Goal: Task Accomplishment & Management: Complete application form

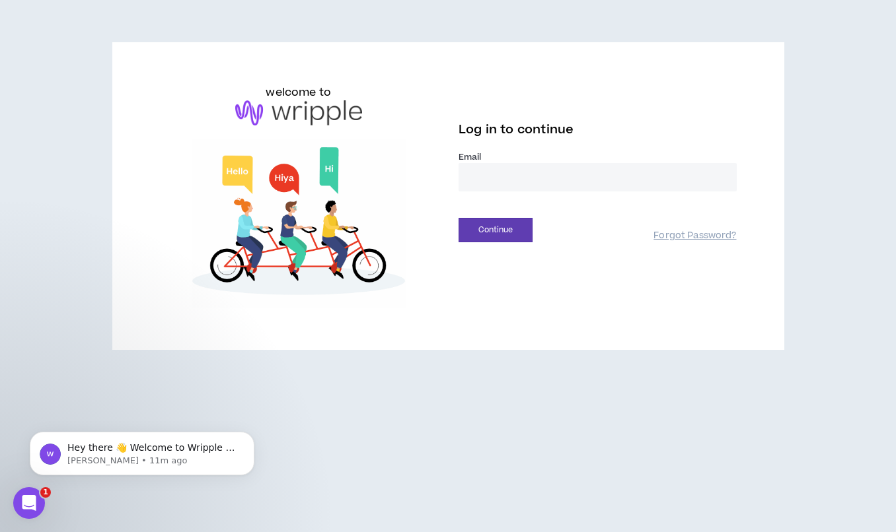
click at [544, 177] on input "email" at bounding box center [597, 177] width 278 height 28
type input "**********"
click at [519, 231] on button "Continue" at bounding box center [495, 230] width 74 height 24
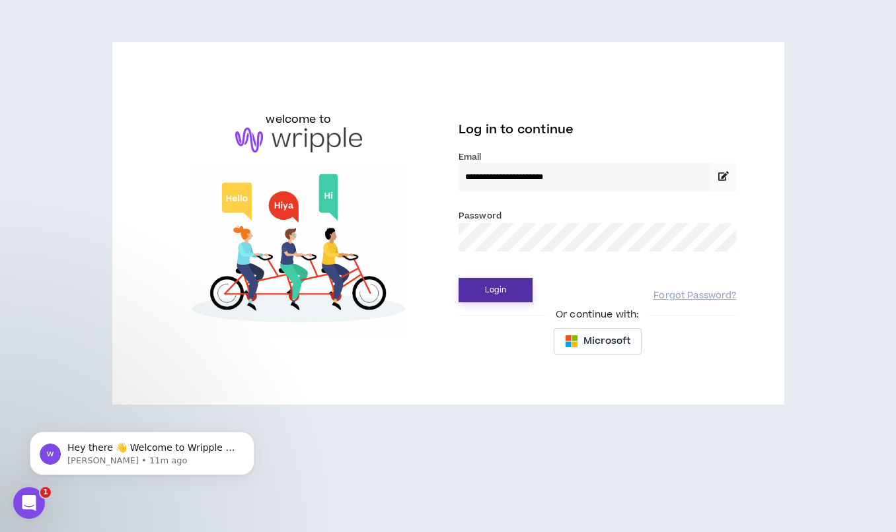
click at [504, 292] on button "Login" at bounding box center [495, 290] width 74 height 24
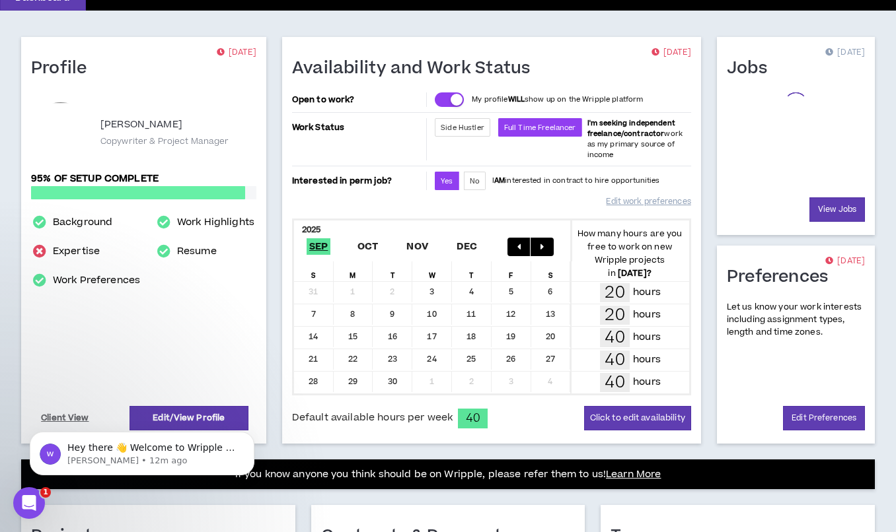
scroll to position [76, 0]
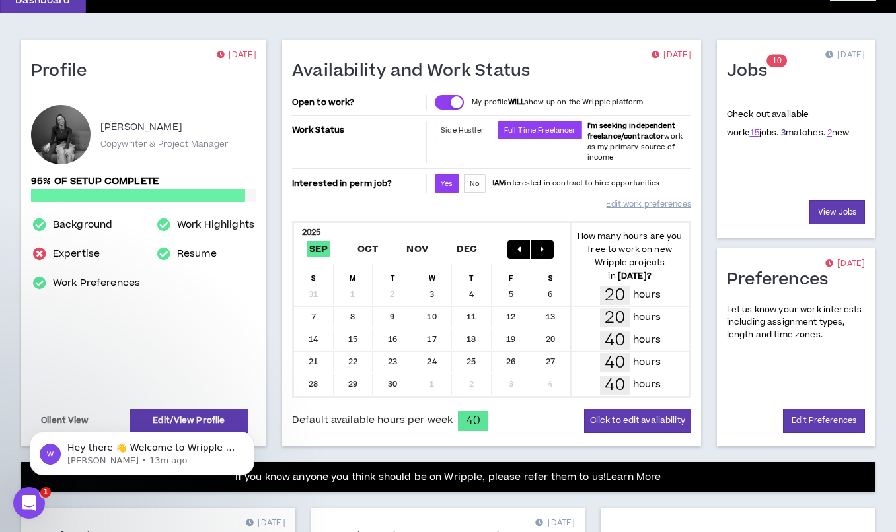
click at [781, 130] on link "3" at bounding box center [783, 133] width 5 height 12
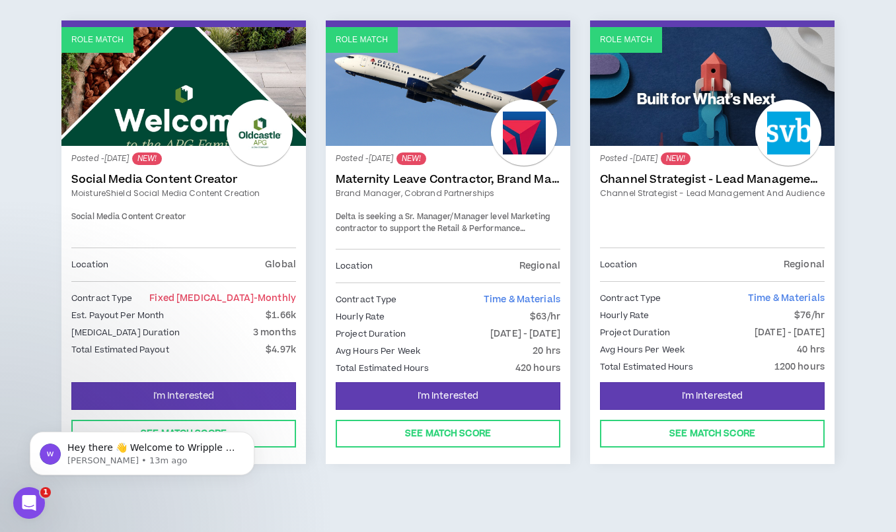
scroll to position [217, 0]
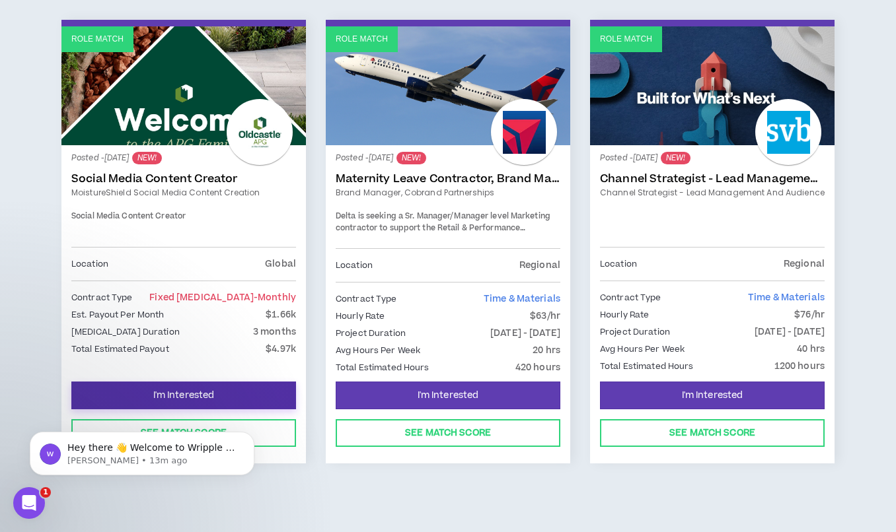
click at [233, 394] on button "I'm Interested" at bounding box center [183, 396] width 225 height 28
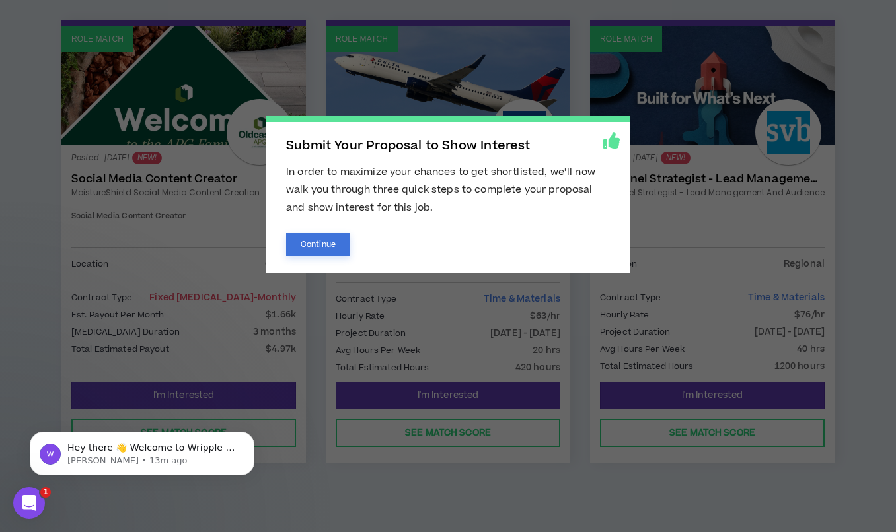
click at [318, 241] on button "Continue" at bounding box center [318, 244] width 64 height 23
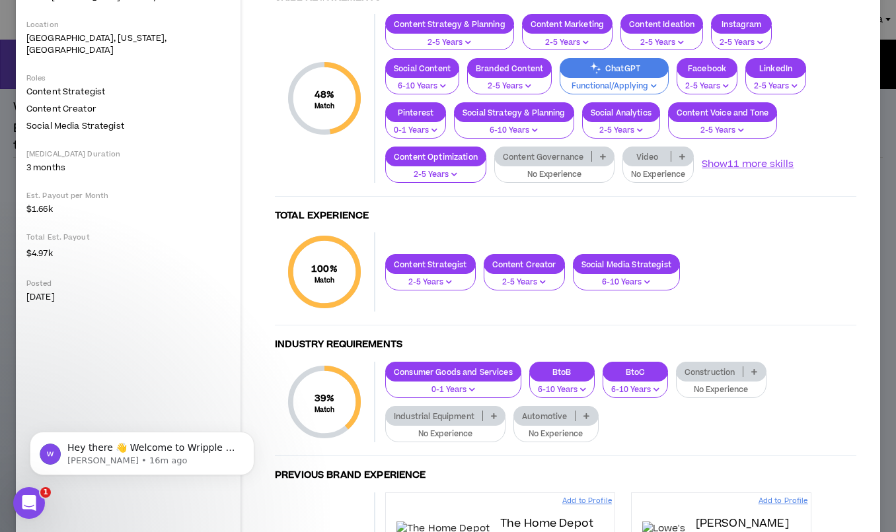
scroll to position [187, 0]
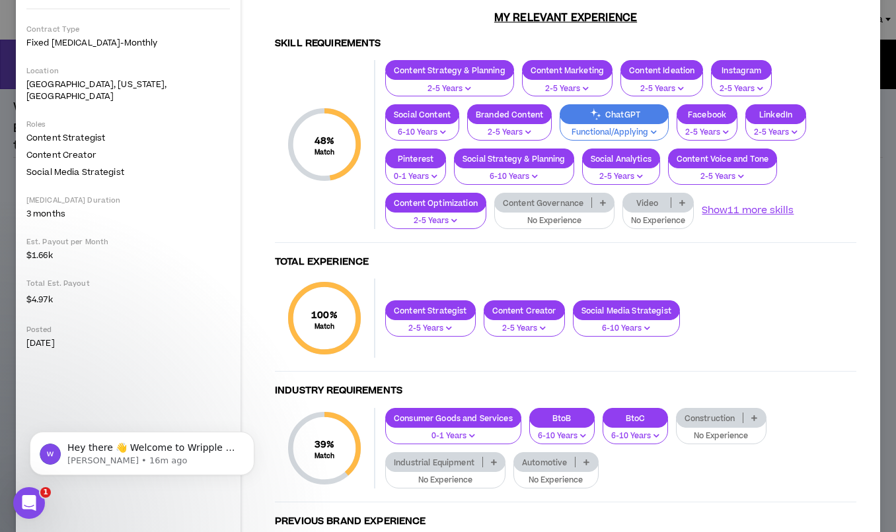
click at [651, 135] on icon "button" at bounding box center [654, 132] width 6 height 7
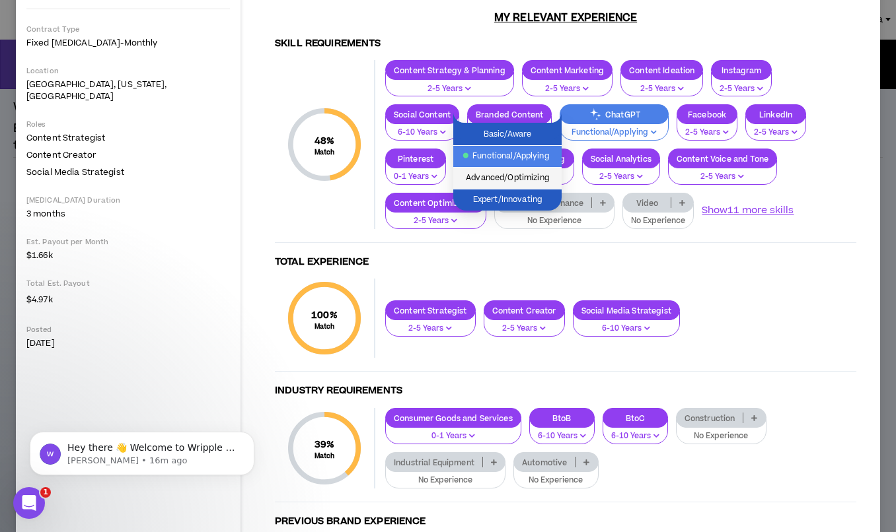
click at [514, 178] on span "Advanced/Optimizing" at bounding box center [507, 178] width 92 height 15
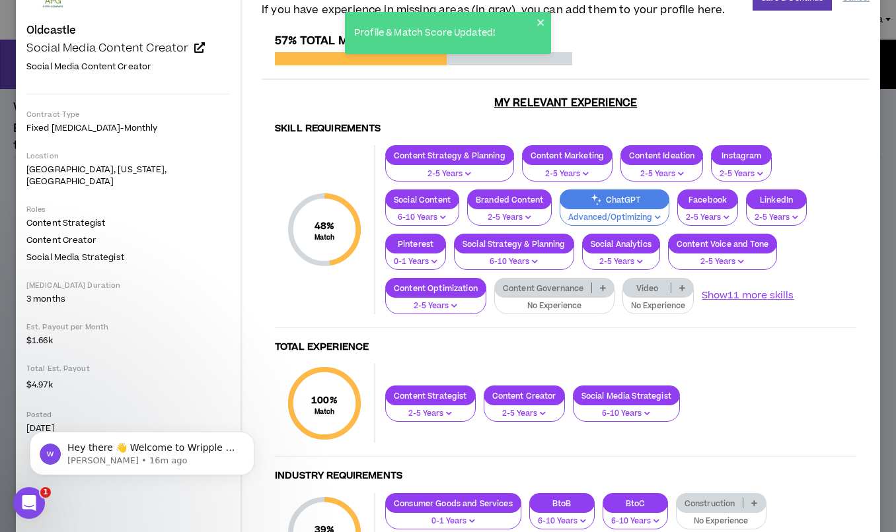
scroll to position [47, 0]
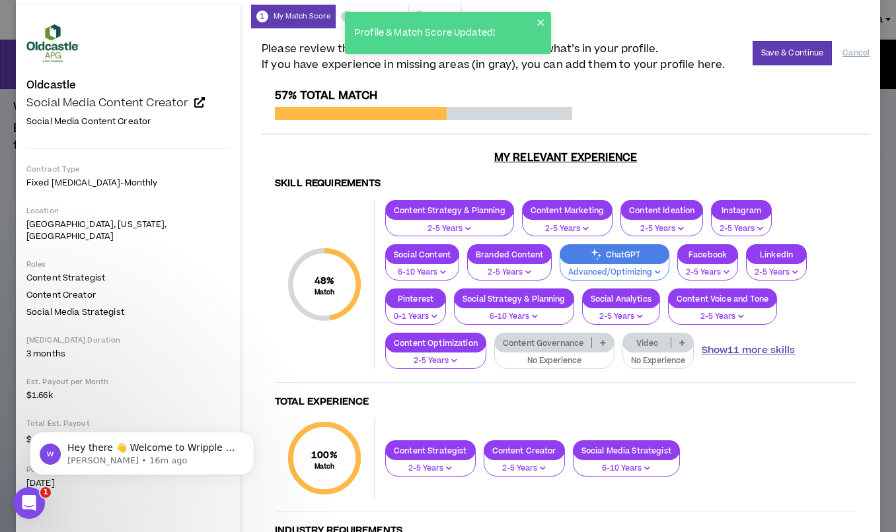
click at [702, 349] on button "Show 11 more skills" at bounding box center [748, 350] width 93 height 15
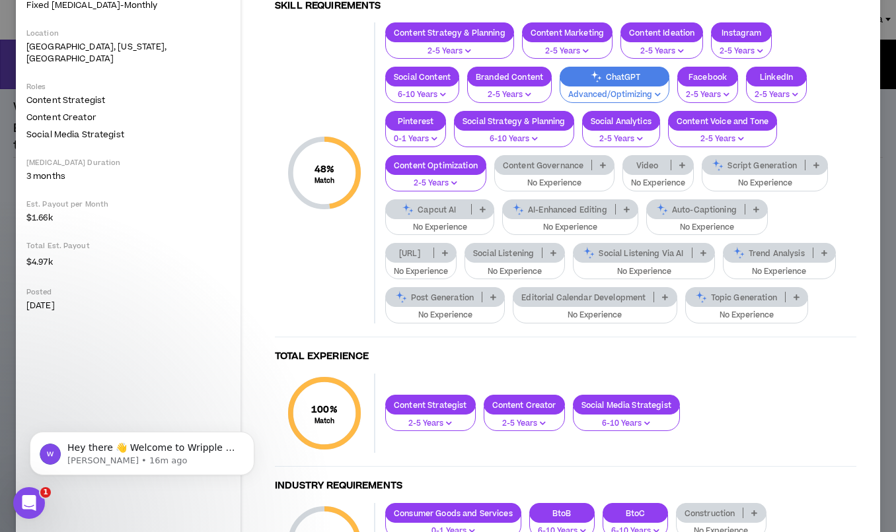
scroll to position [242, 0]
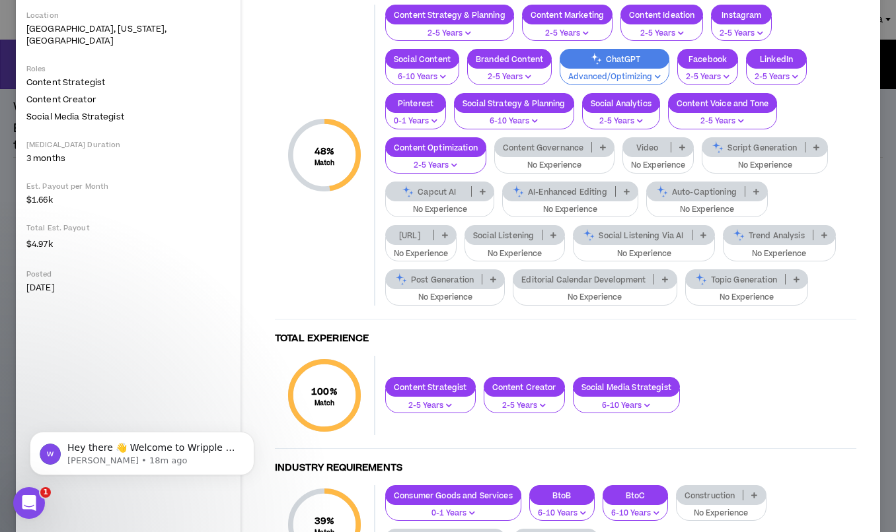
click at [513, 291] on button "No Experience" at bounding box center [595, 293] width 164 height 25
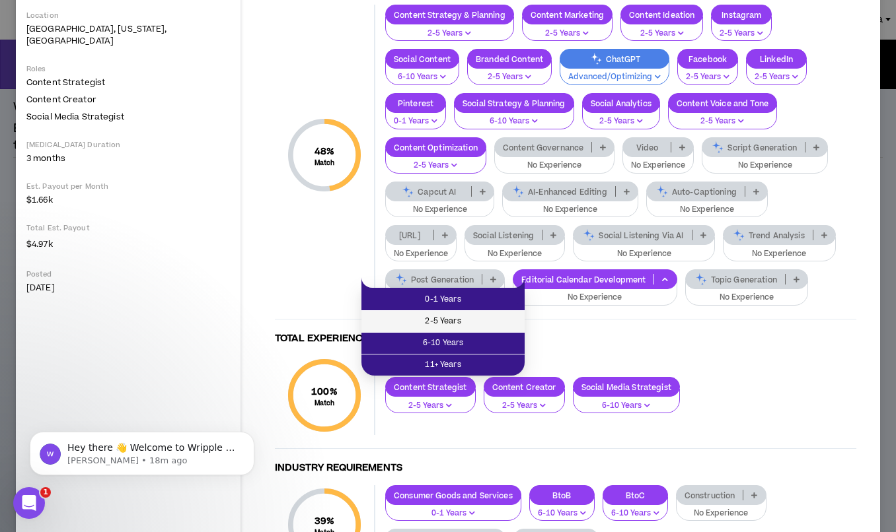
click at [464, 318] on span "2-5 Years" at bounding box center [442, 321] width 147 height 15
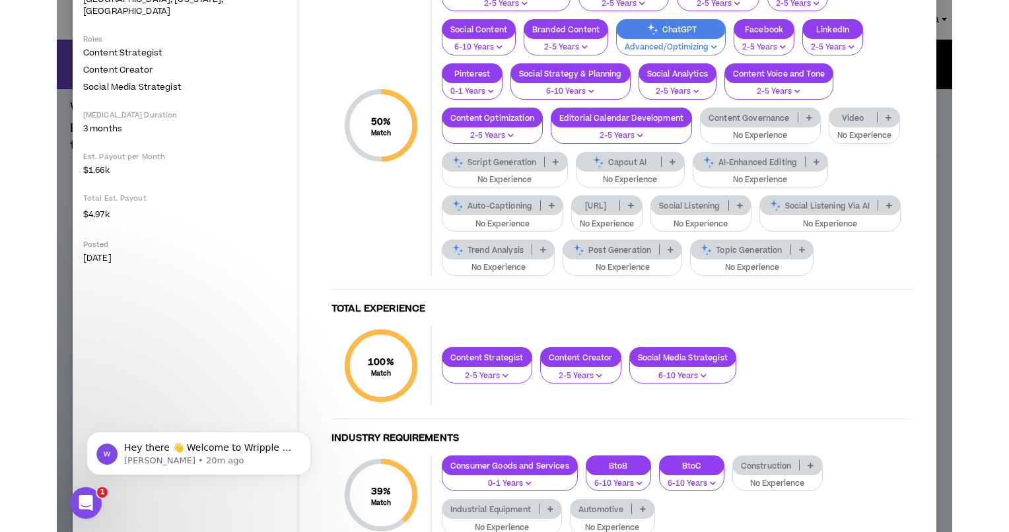
scroll to position [300, 0]
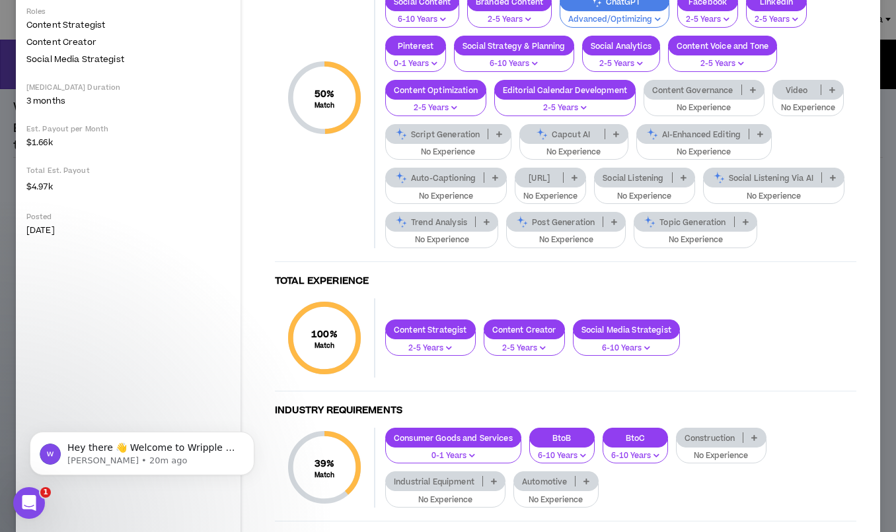
click at [652, 111] on p "No Experience" at bounding box center [704, 108] width 104 height 12
click at [503, 147] on p "No Experience" at bounding box center [448, 153] width 109 height 12
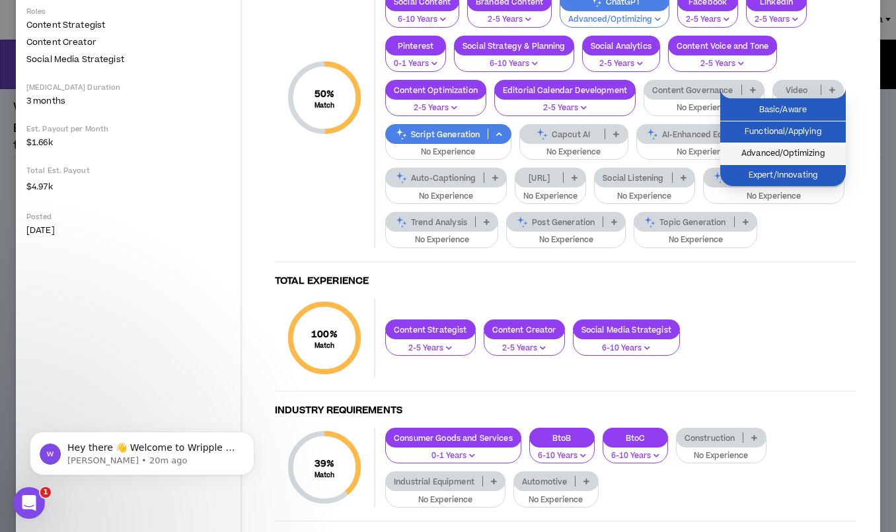
click at [799, 148] on span "Advanced/Optimizing" at bounding box center [783, 154] width 110 height 15
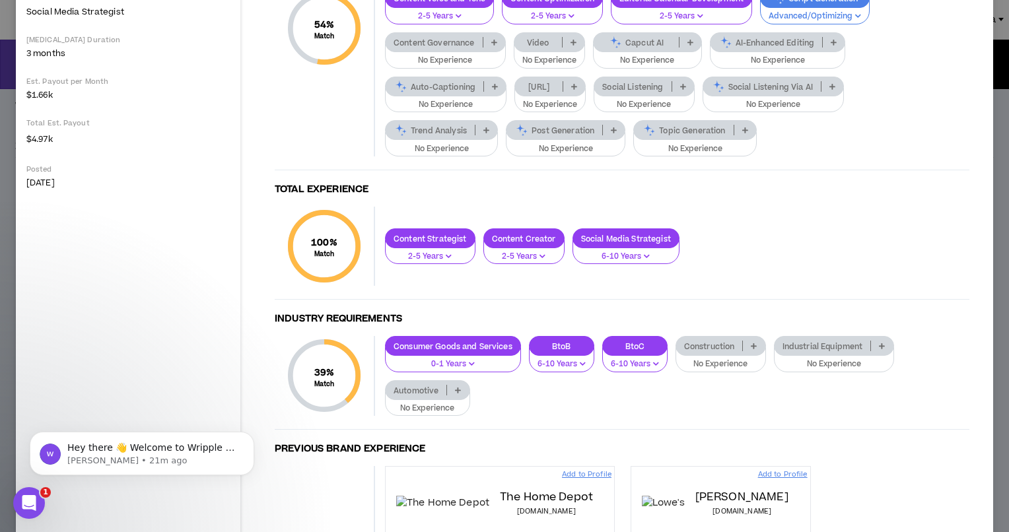
scroll to position [351, 0]
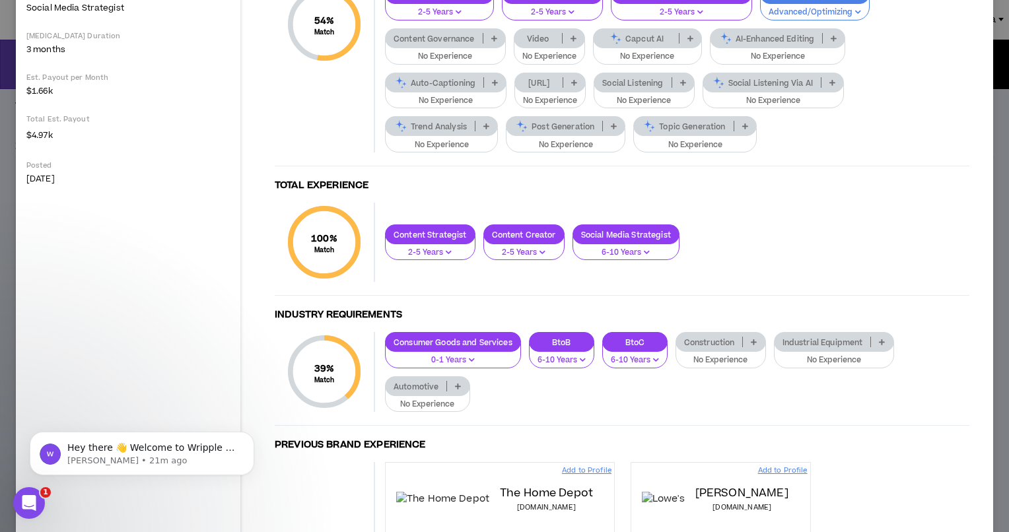
click at [595, 83] on p "Social Listening" at bounding box center [633, 83] width 77 height 10
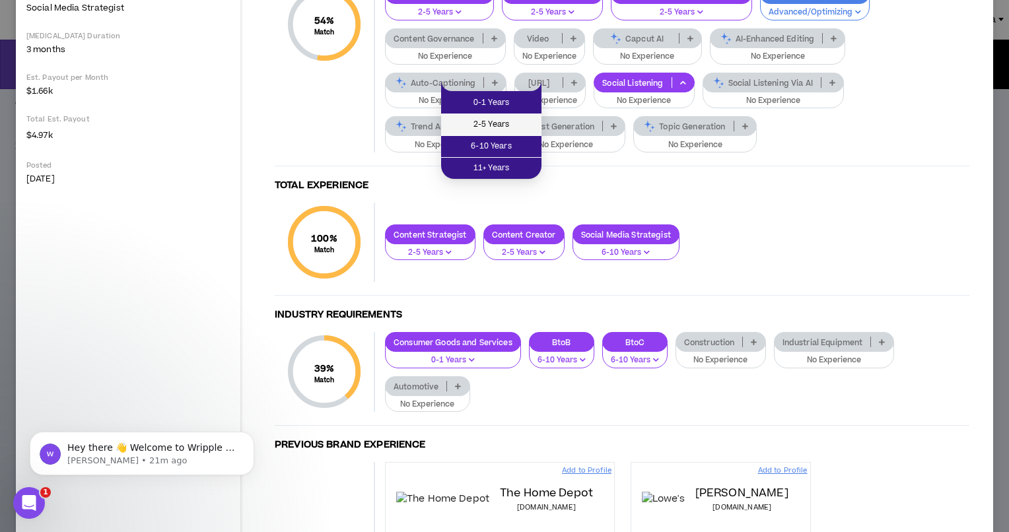
click at [511, 121] on span "2-5 Years" at bounding box center [491, 125] width 85 height 15
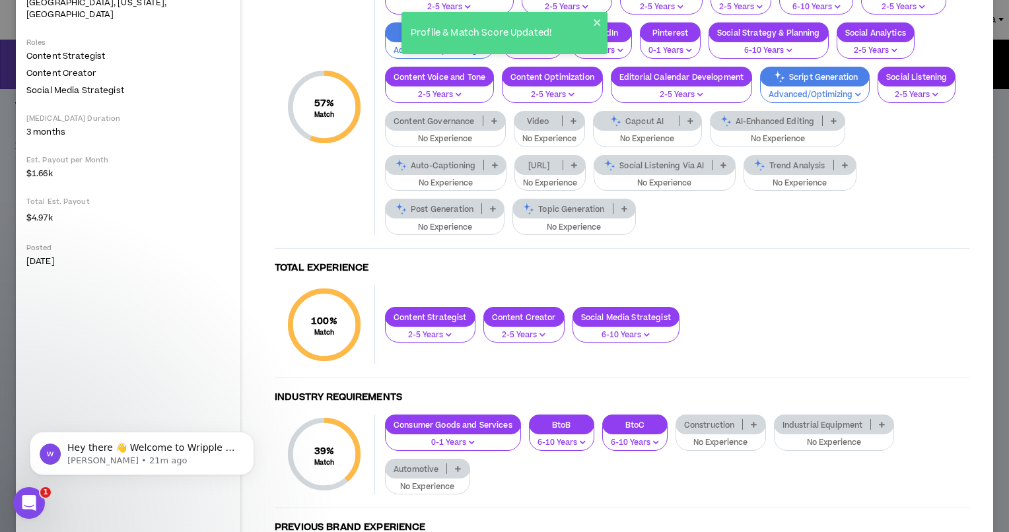
scroll to position [267, 0]
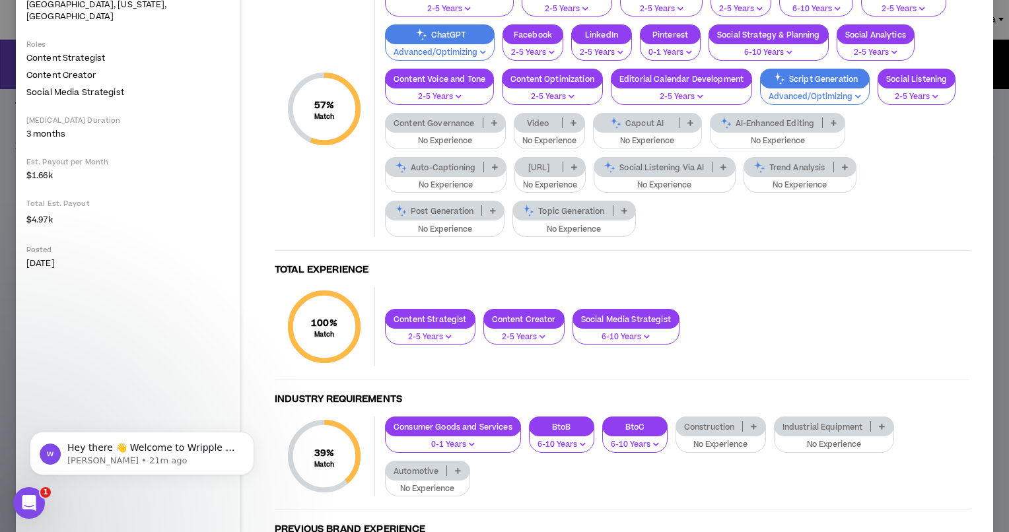
click at [523, 145] on p "No Experience" at bounding box center [550, 141] width 54 height 12
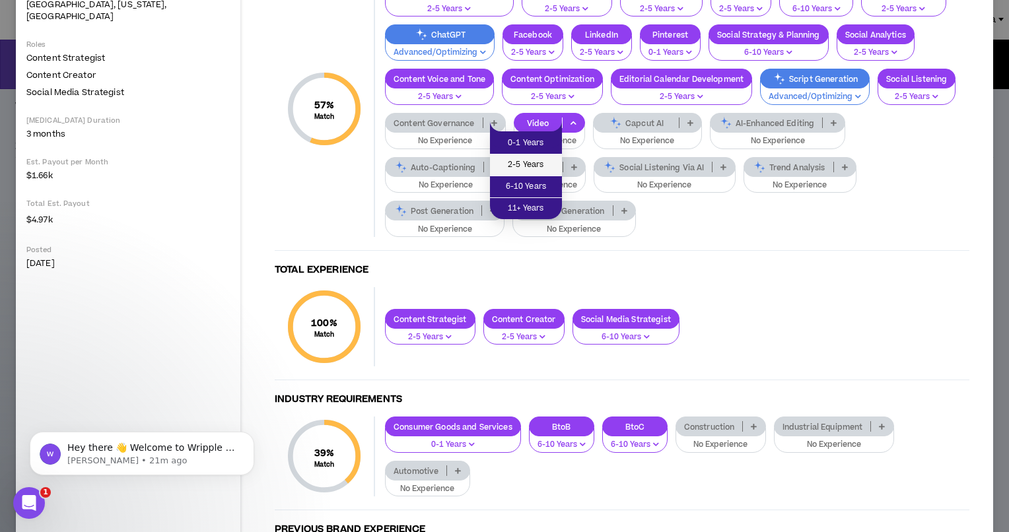
click at [524, 166] on span "2-5 Years" at bounding box center [526, 165] width 56 height 15
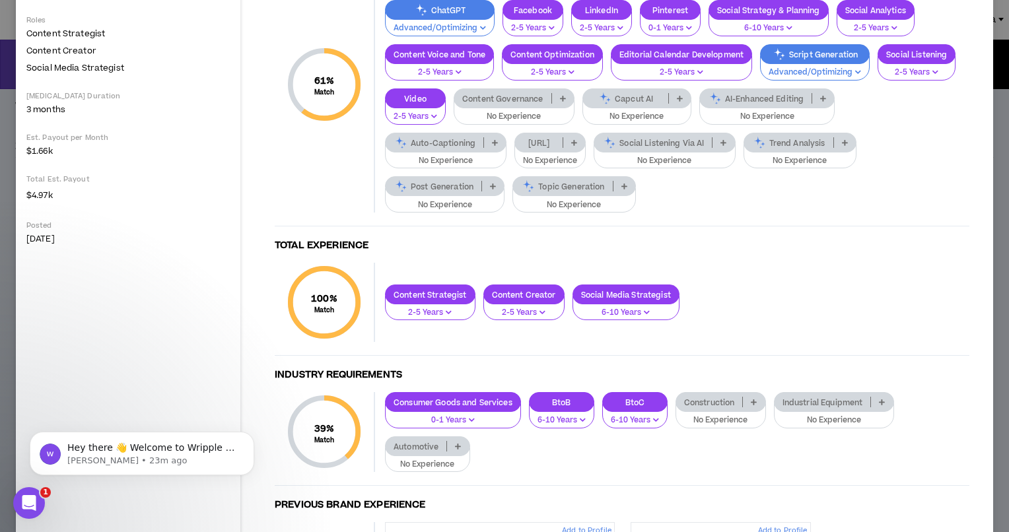
scroll to position [285, 0]
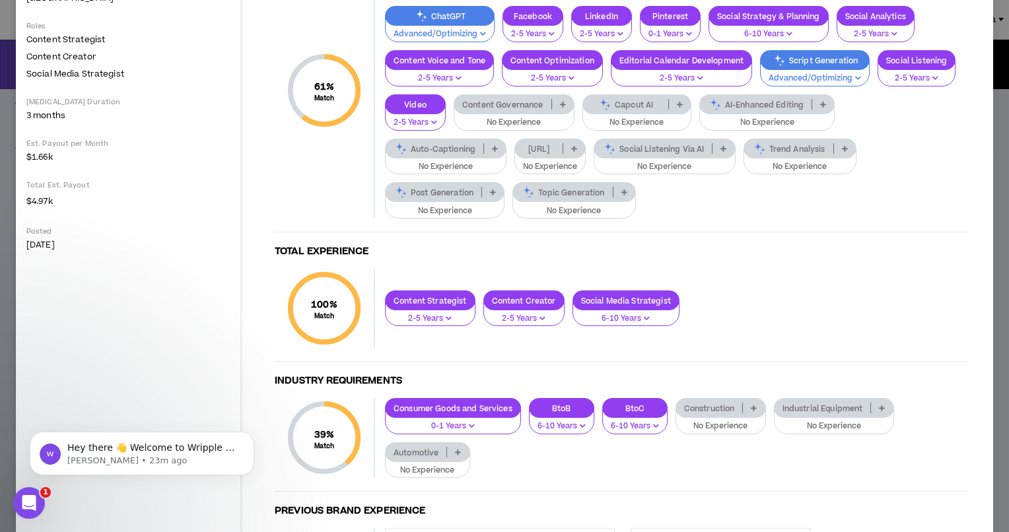
click at [505, 182] on div "Post Generation" at bounding box center [445, 192] width 120 height 20
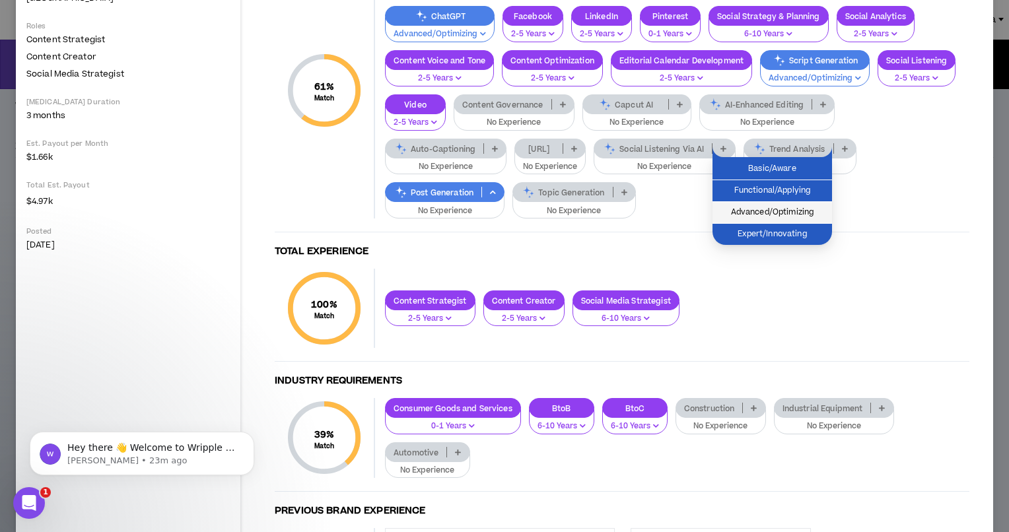
click at [790, 216] on span "Advanced/Optimizing" at bounding box center [773, 212] width 104 height 15
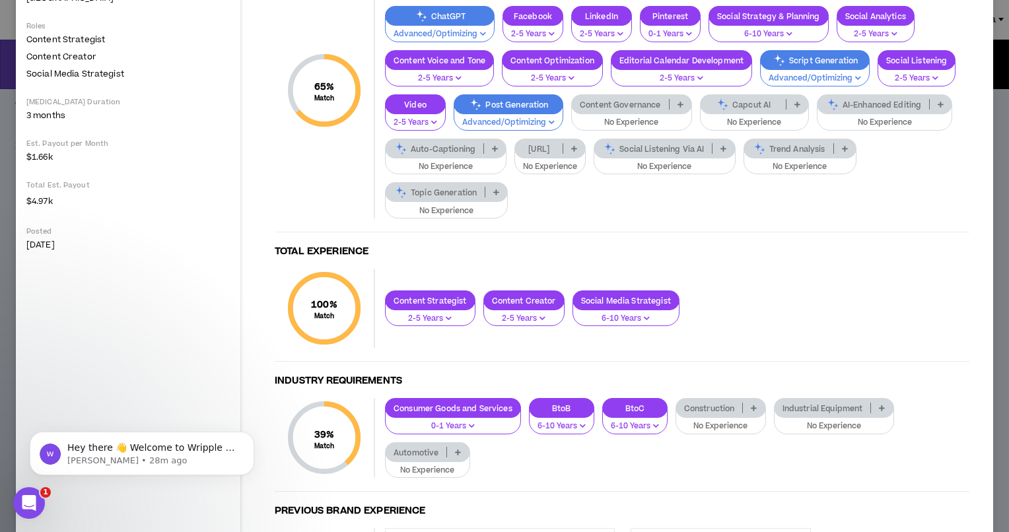
click at [617, 118] on p "No Experience" at bounding box center [632, 123] width 104 height 12
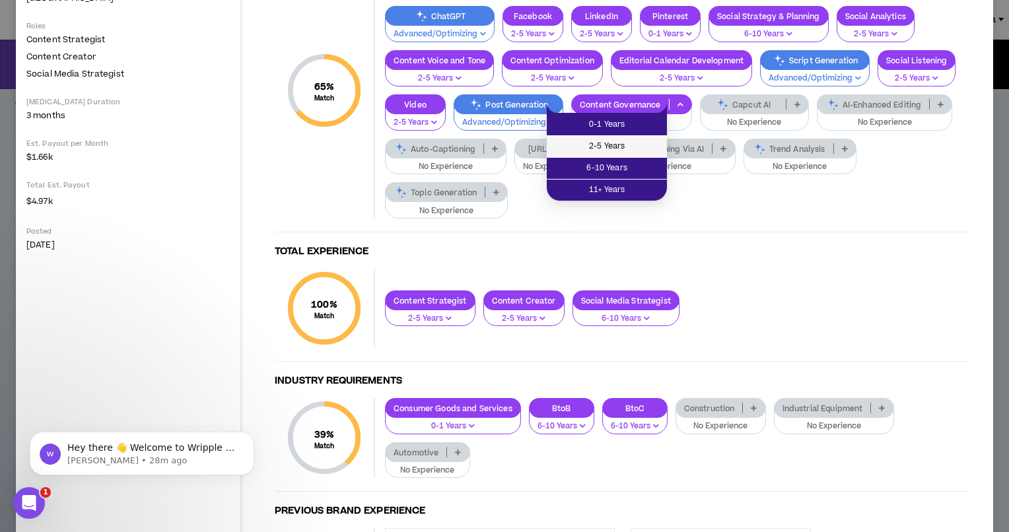
click at [610, 144] on span "2-5 Years" at bounding box center [607, 146] width 104 height 15
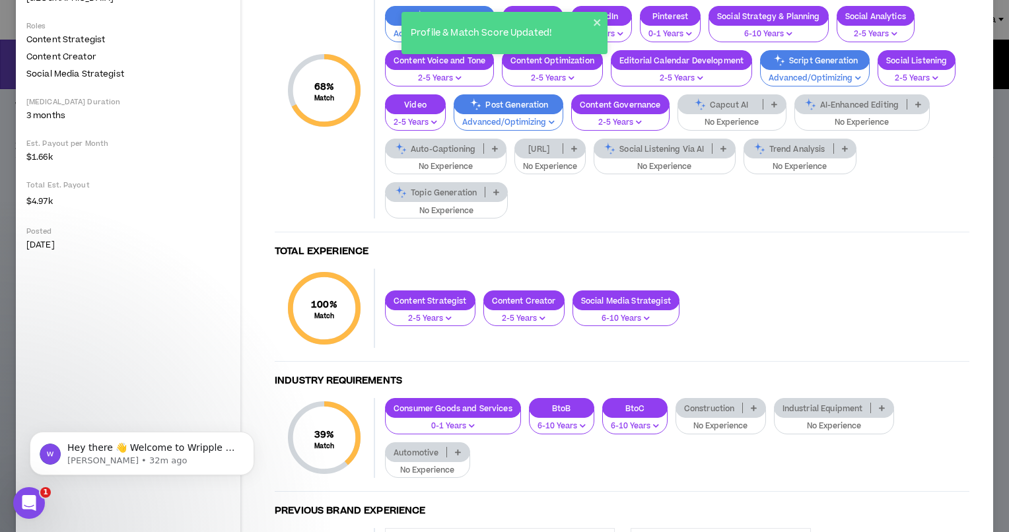
click at [451, 159] on button "No Experience" at bounding box center [446, 162] width 122 height 25
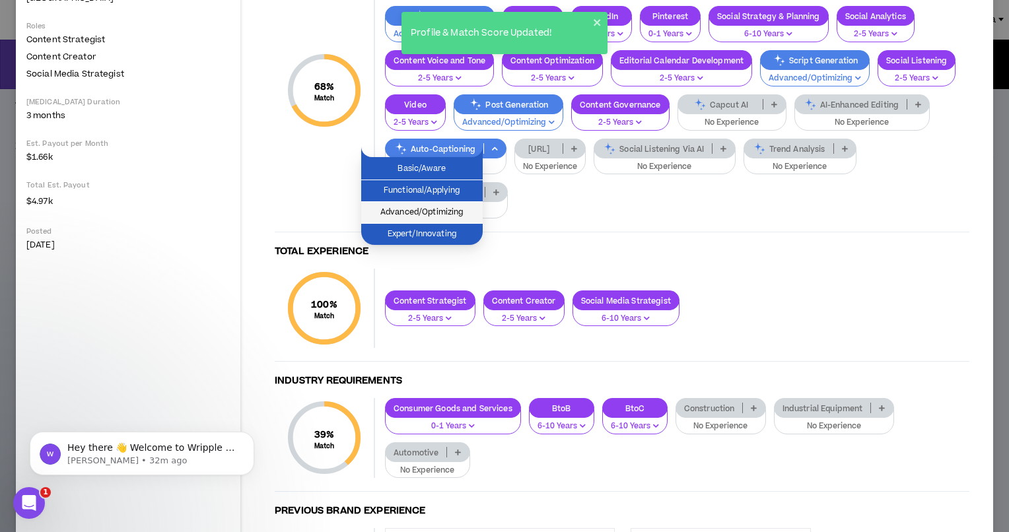
click at [460, 207] on span "Advanced/Optimizing" at bounding box center [422, 212] width 106 height 15
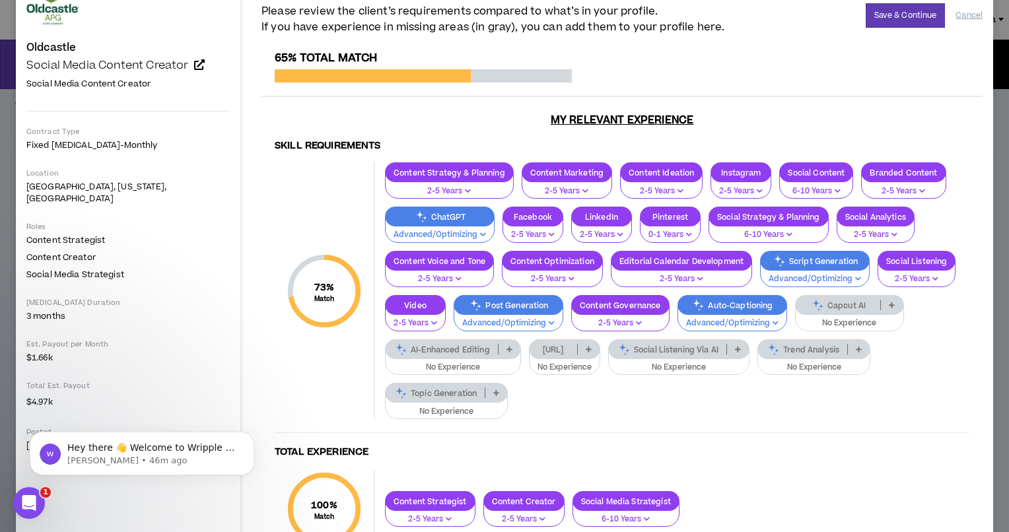
scroll to position [89, 0]
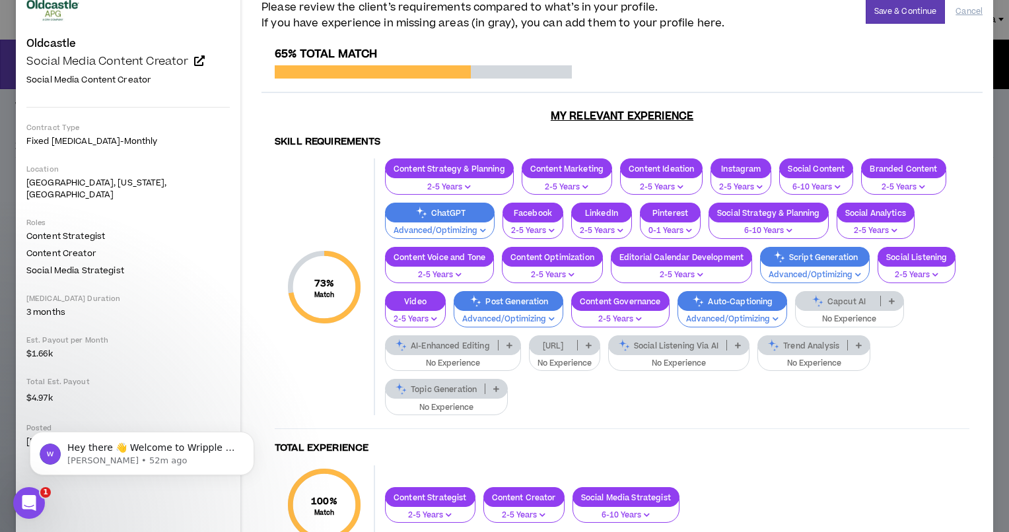
click at [781, 359] on p "No Experience" at bounding box center [814, 364] width 96 height 12
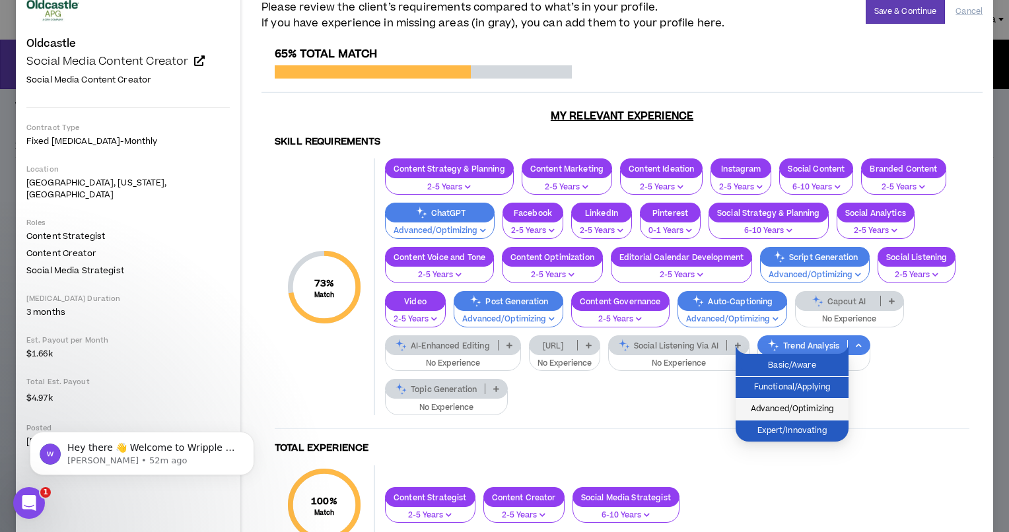
click at [786, 408] on span "Advanced/Optimizing" at bounding box center [792, 409] width 97 height 15
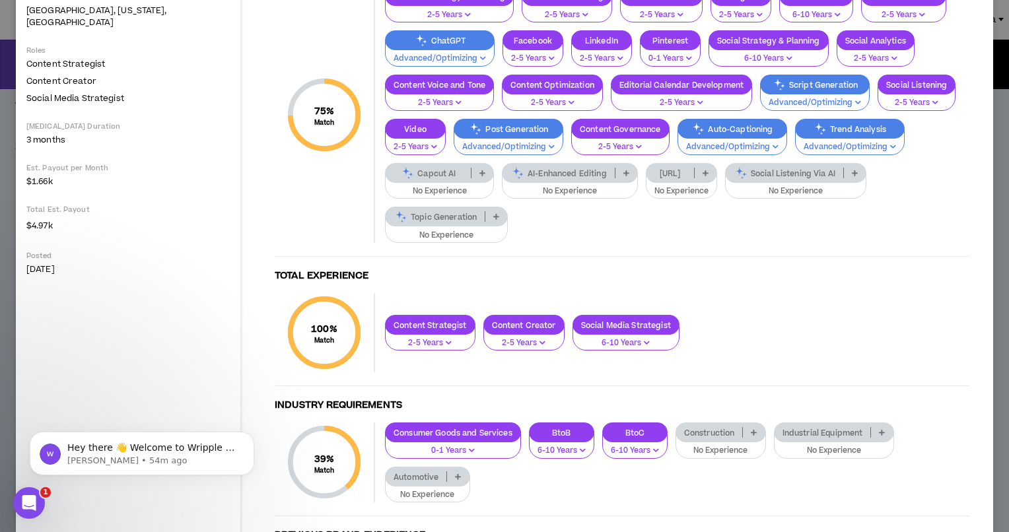
scroll to position [283, 0]
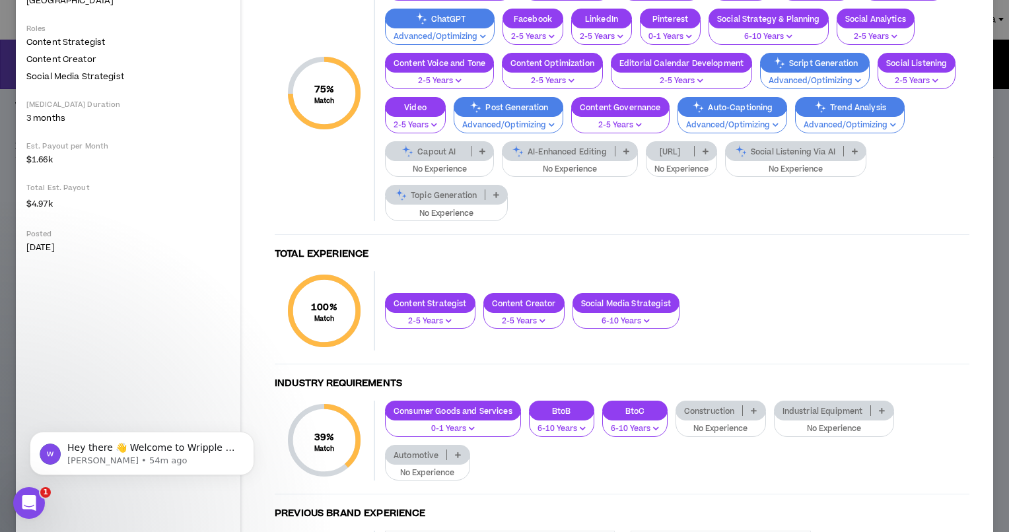
click at [443, 213] on p "No Experience" at bounding box center [447, 214] width 106 height 12
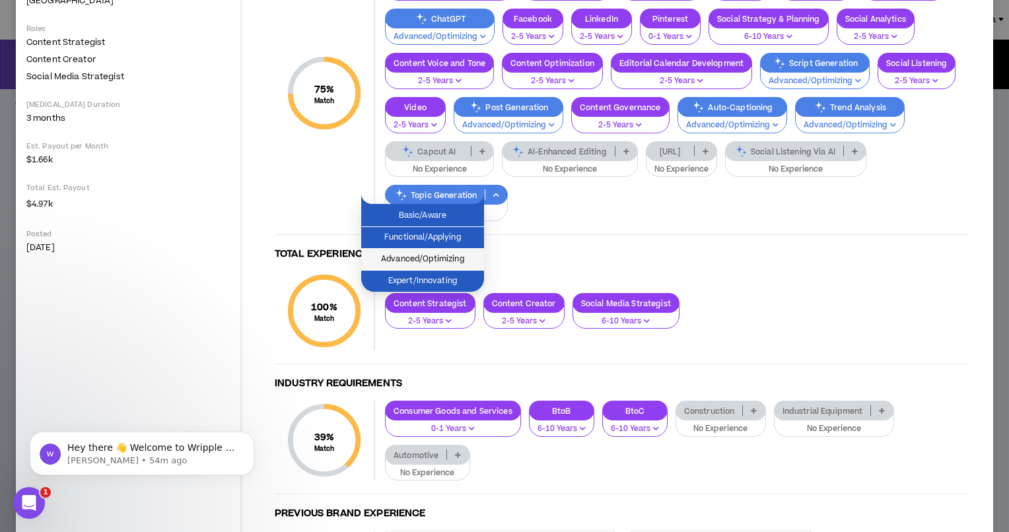
click at [457, 257] on span "Advanced/Optimizing" at bounding box center [422, 259] width 107 height 15
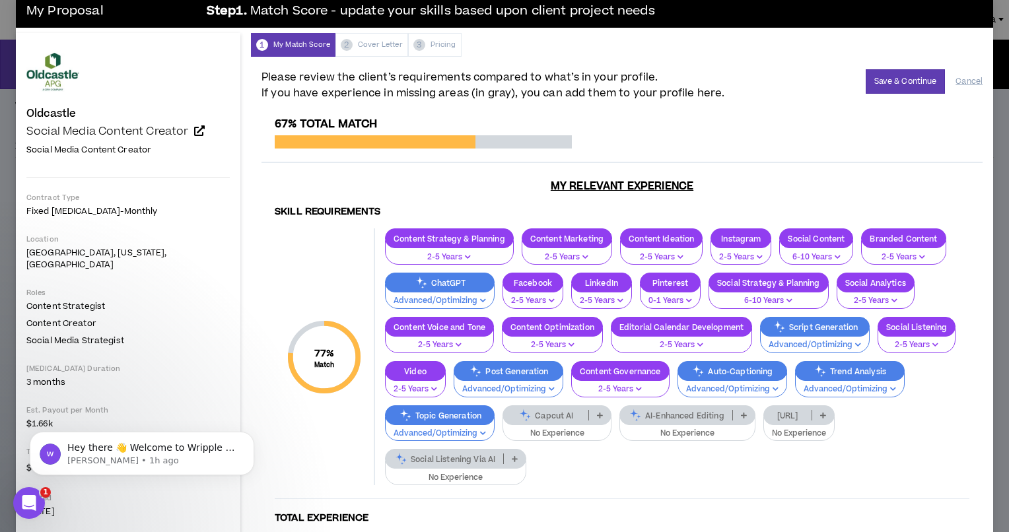
scroll to position [0, 0]
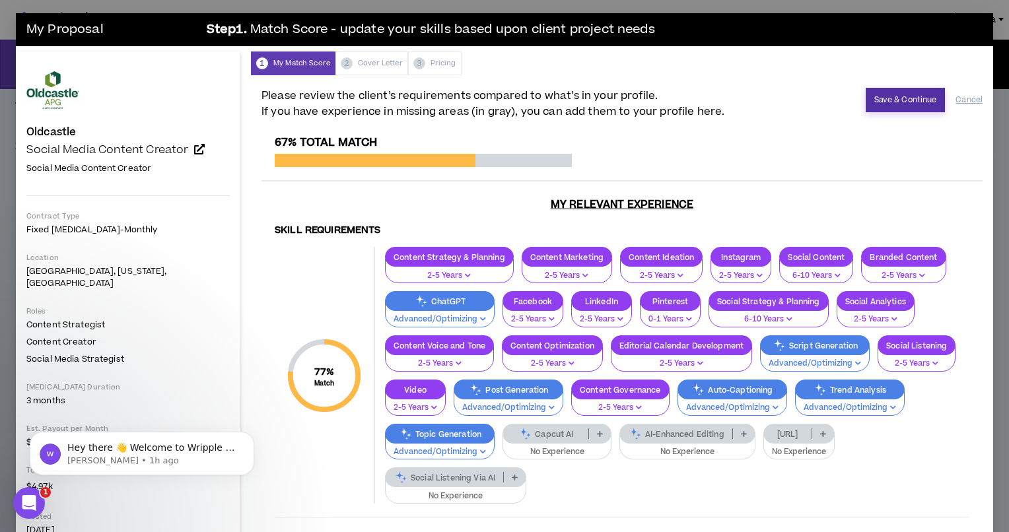
click at [895, 99] on button "Save & Continue" at bounding box center [906, 100] width 80 height 24
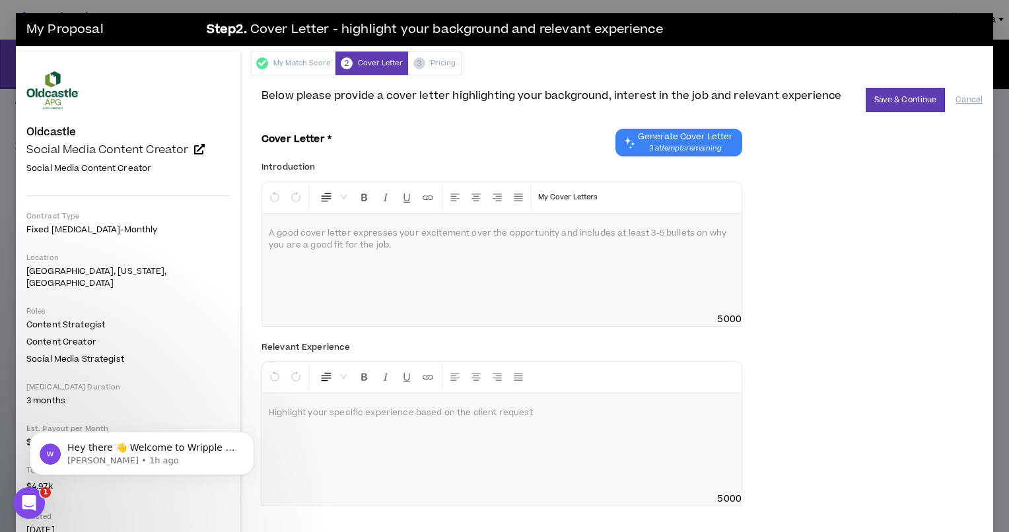
click at [550, 272] on div at bounding box center [502, 263] width 480 height 99
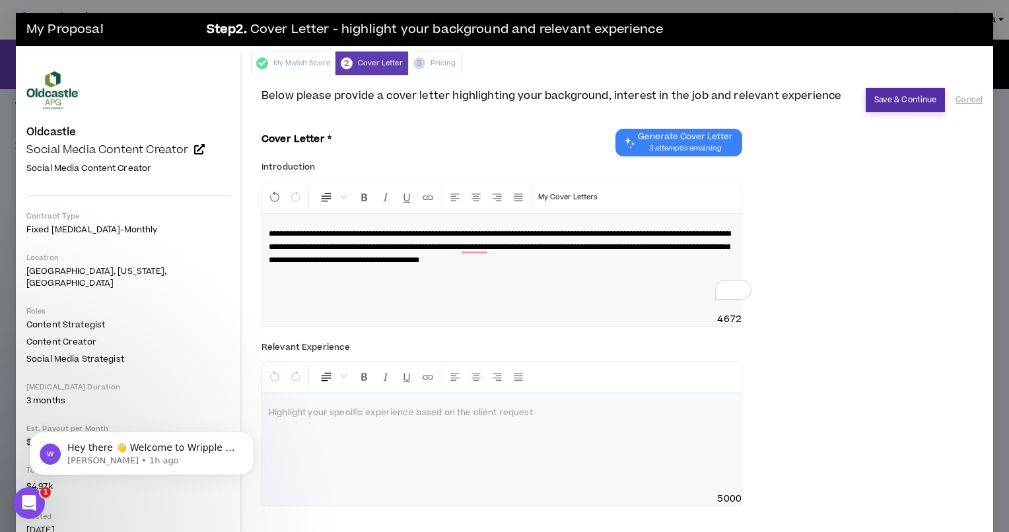
click at [895, 103] on button "Save & Continue" at bounding box center [906, 100] width 80 height 24
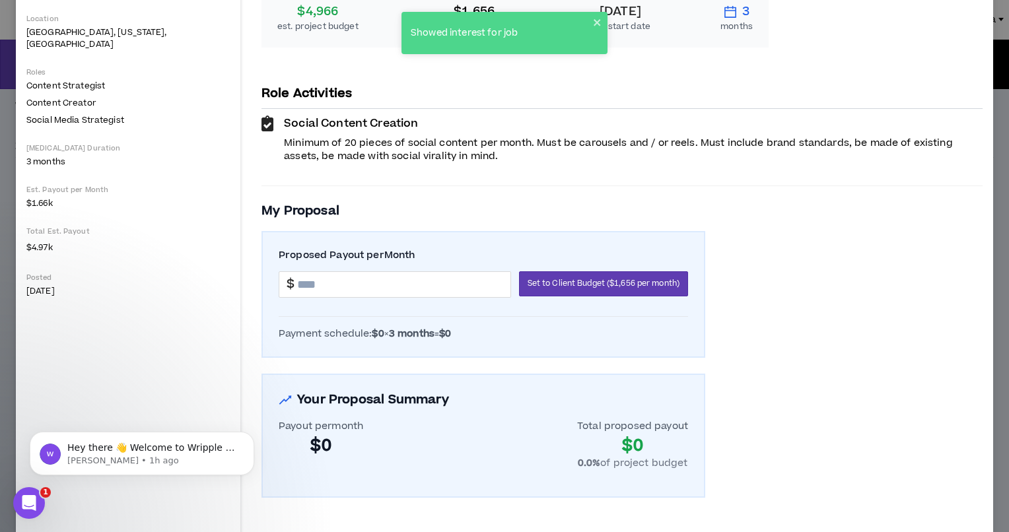
scroll to position [241, 0]
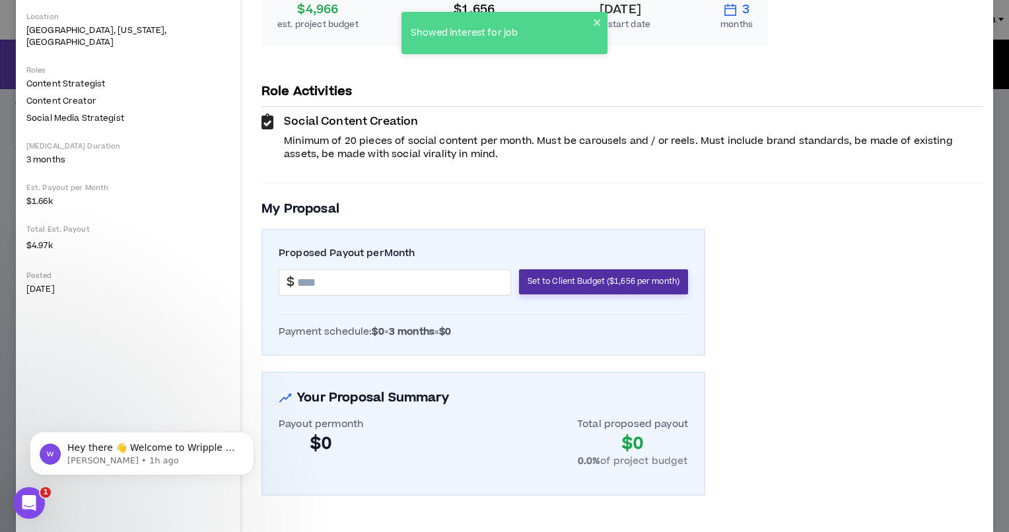
click at [628, 275] on span "Set to Client Budget ($1,656 per month)" at bounding box center [604, 281] width 152 height 13
type input "*******"
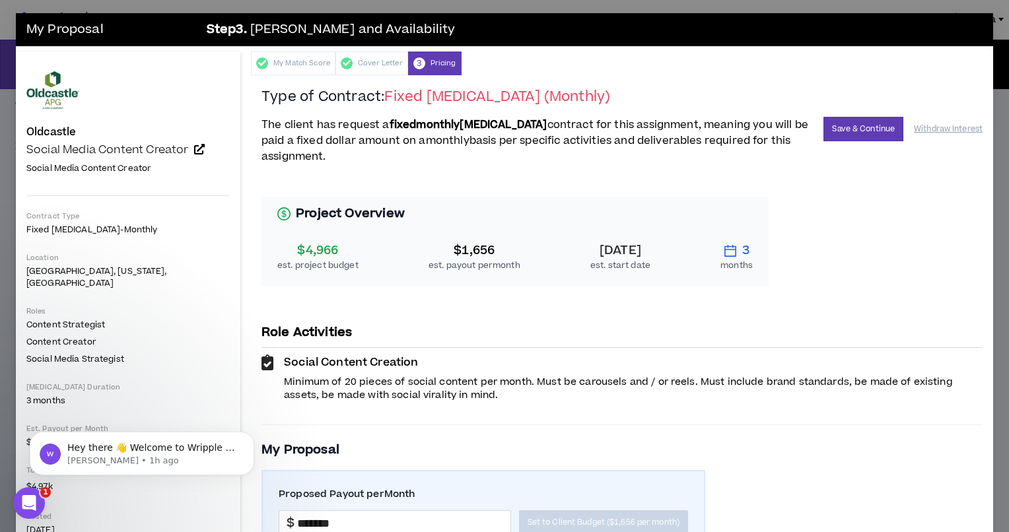
scroll to position [0, 0]
click at [864, 131] on button "Save & Continue" at bounding box center [864, 129] width 80 height 24
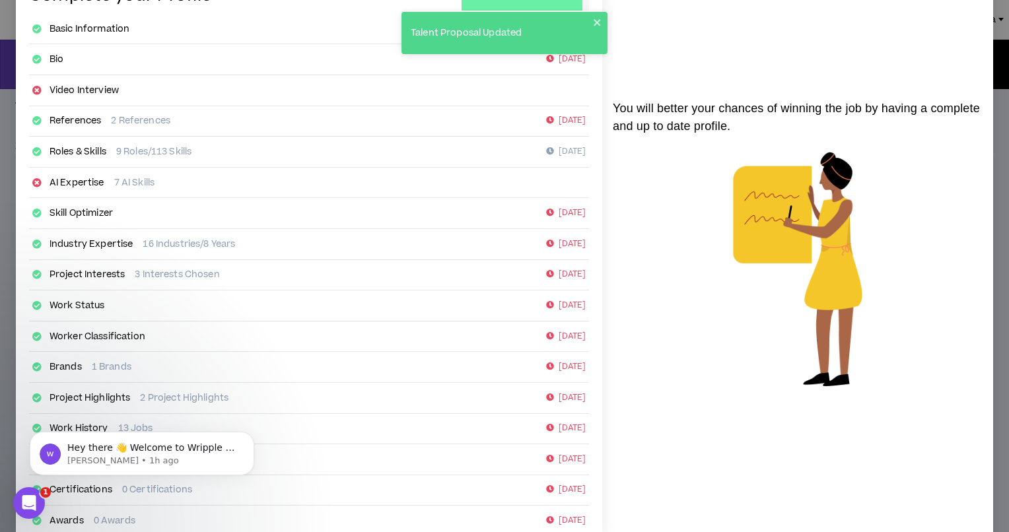
scroll to position [163, 0]
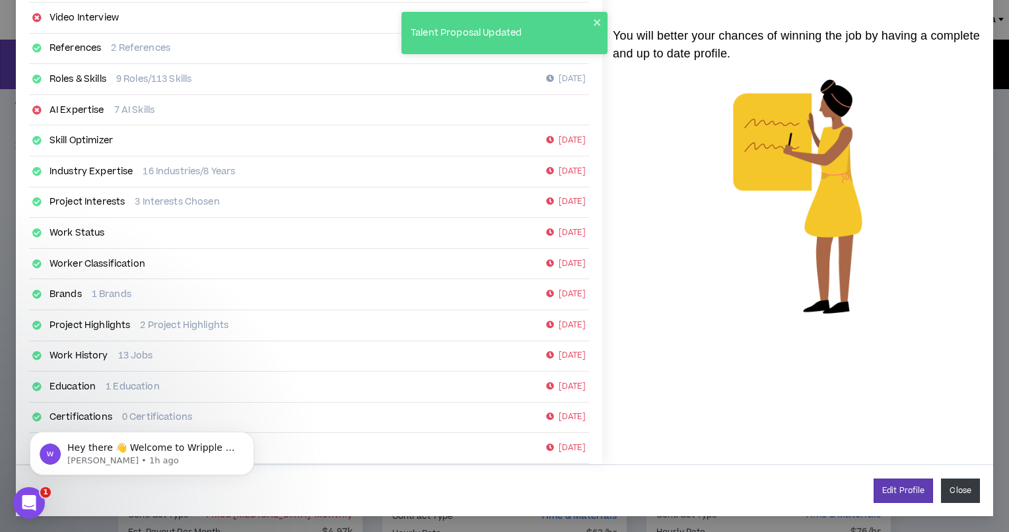
click at [895, 492] on button "Close" at bounding box center [960, 491] width 39 height 24
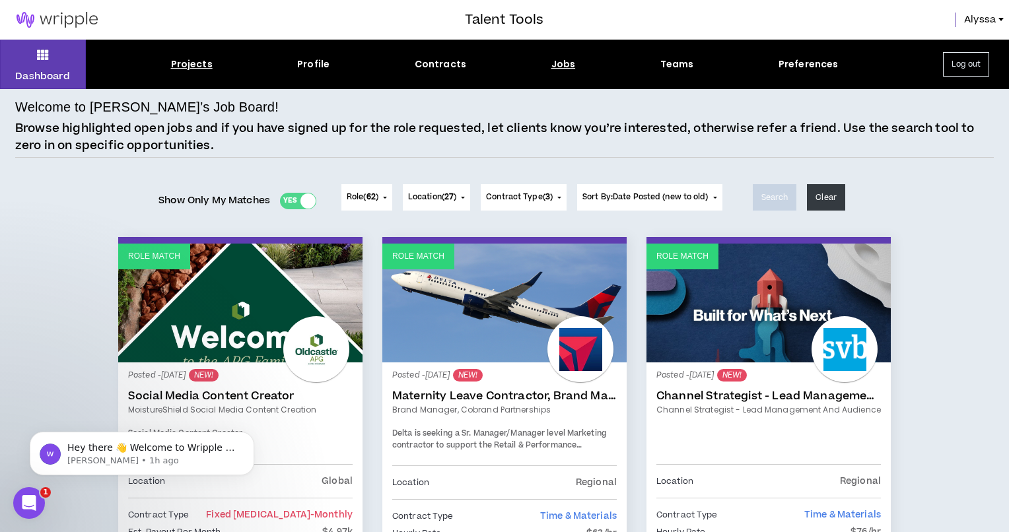
click at [198, 69] on div "Projects" at bounding box center [192, 64] width 42 height 14
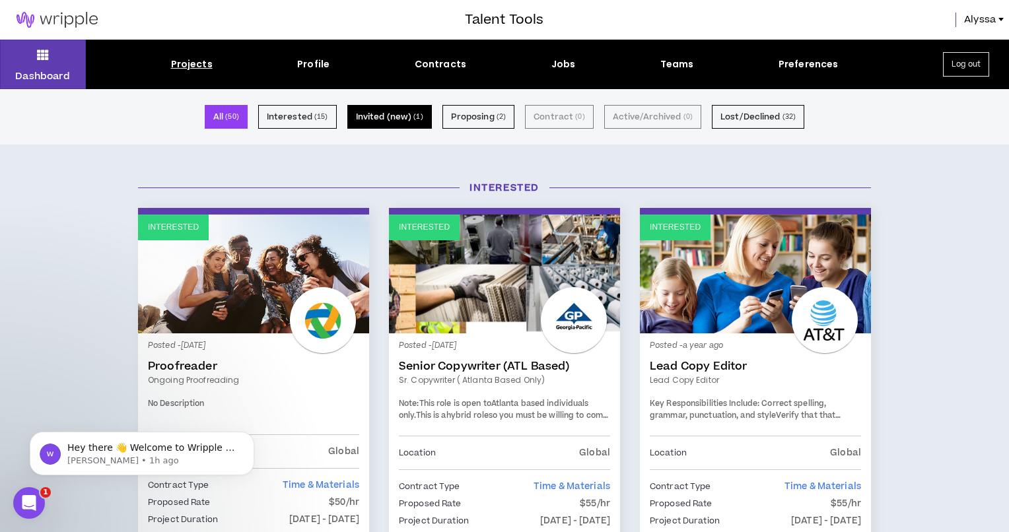
click at [398, 121] on button "Invited (new) ( 1 )" at bounding box center [389, 117] width 85 height 24
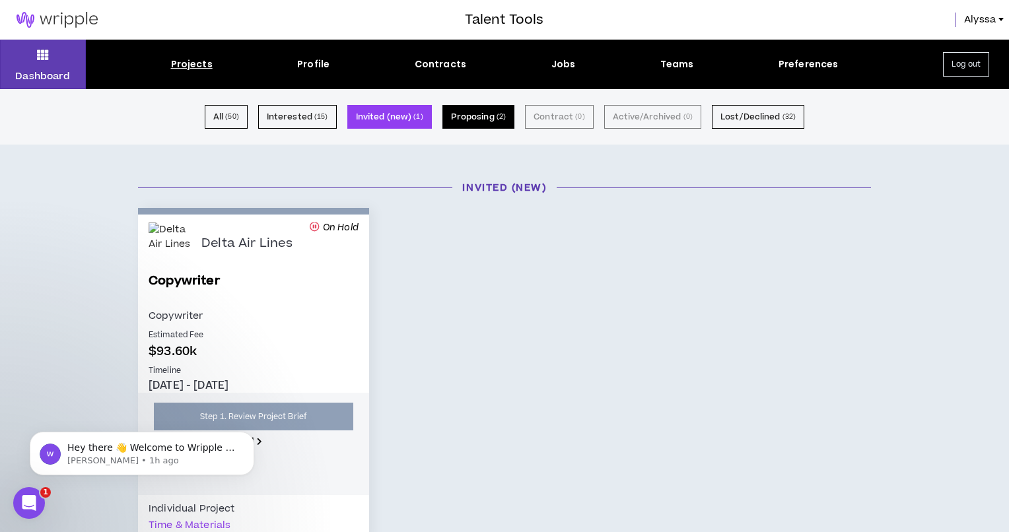
click at [474, 112] on button "Proposing ( 2 )" at bounding box center [479, 117] width 73 height 24
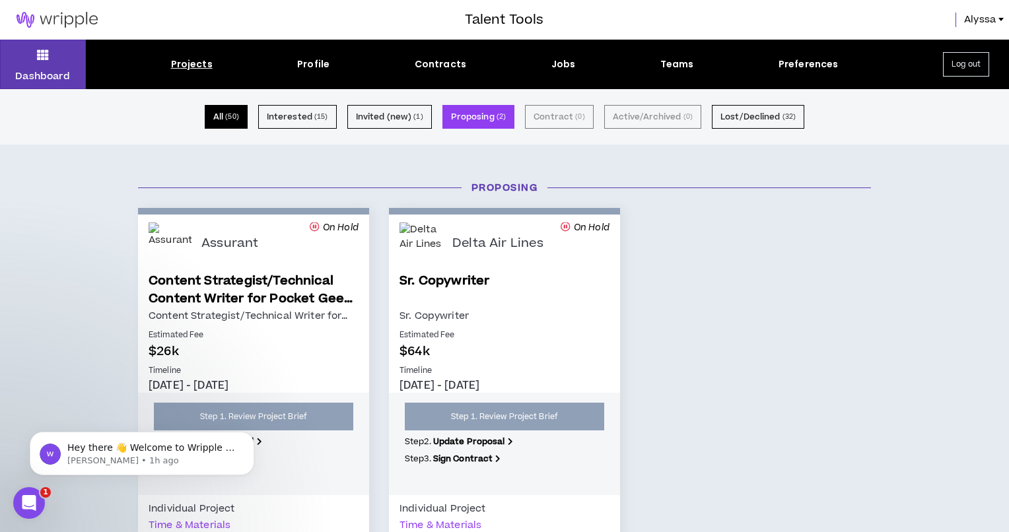
click at [224, 118] on button "All ( 50 )" at bounding box center [226, 117] width 43 height 24
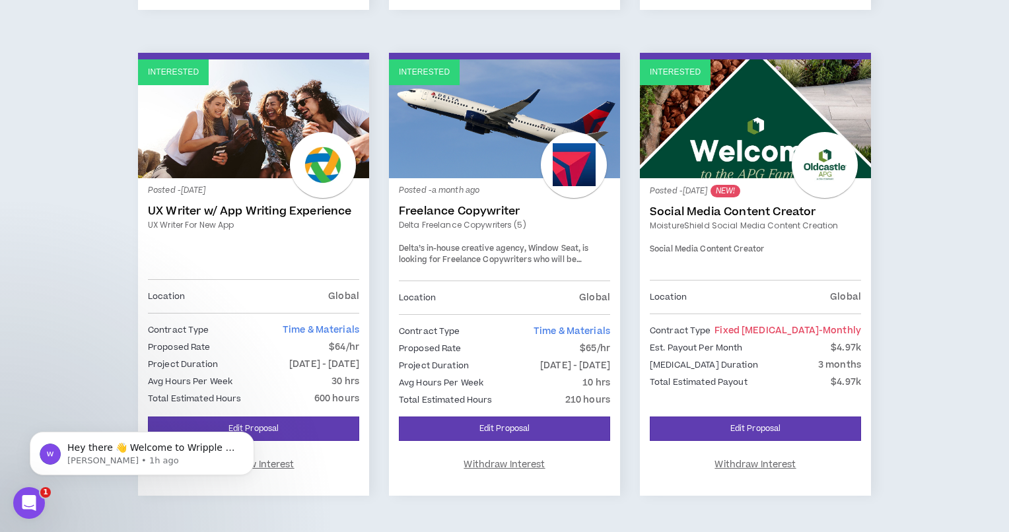
scroll to position [2103, 0]
